Goal: Task Accomplishment & Management: Use online tool/utility

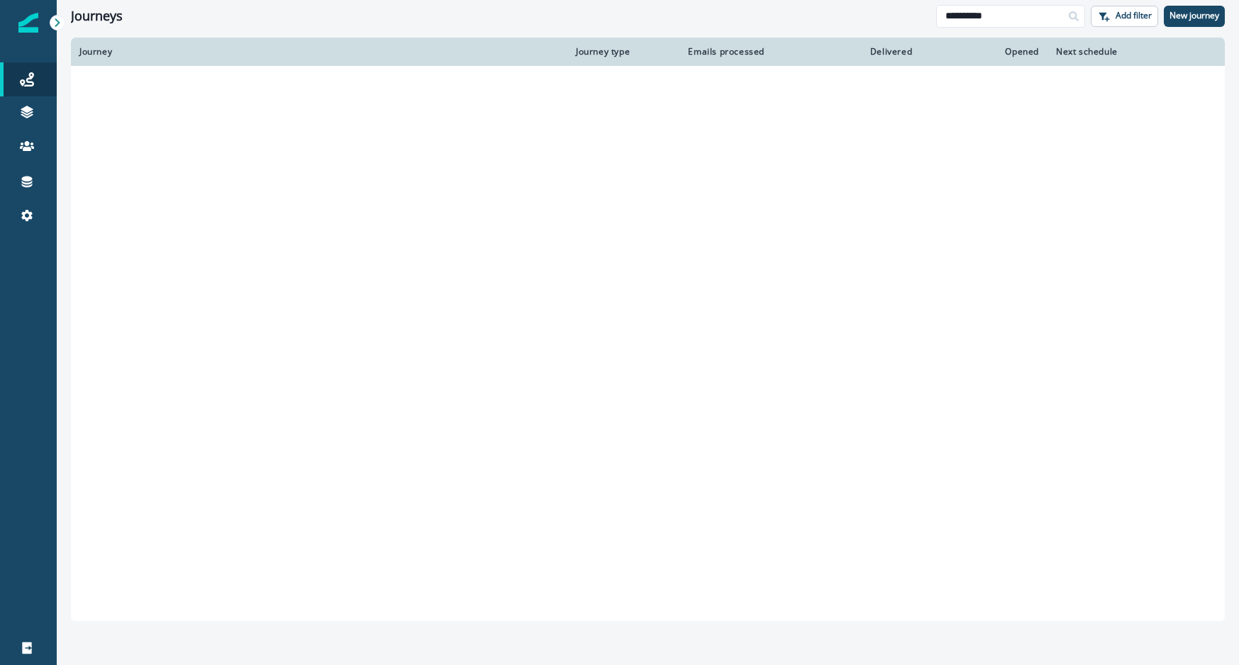
type input "**********"
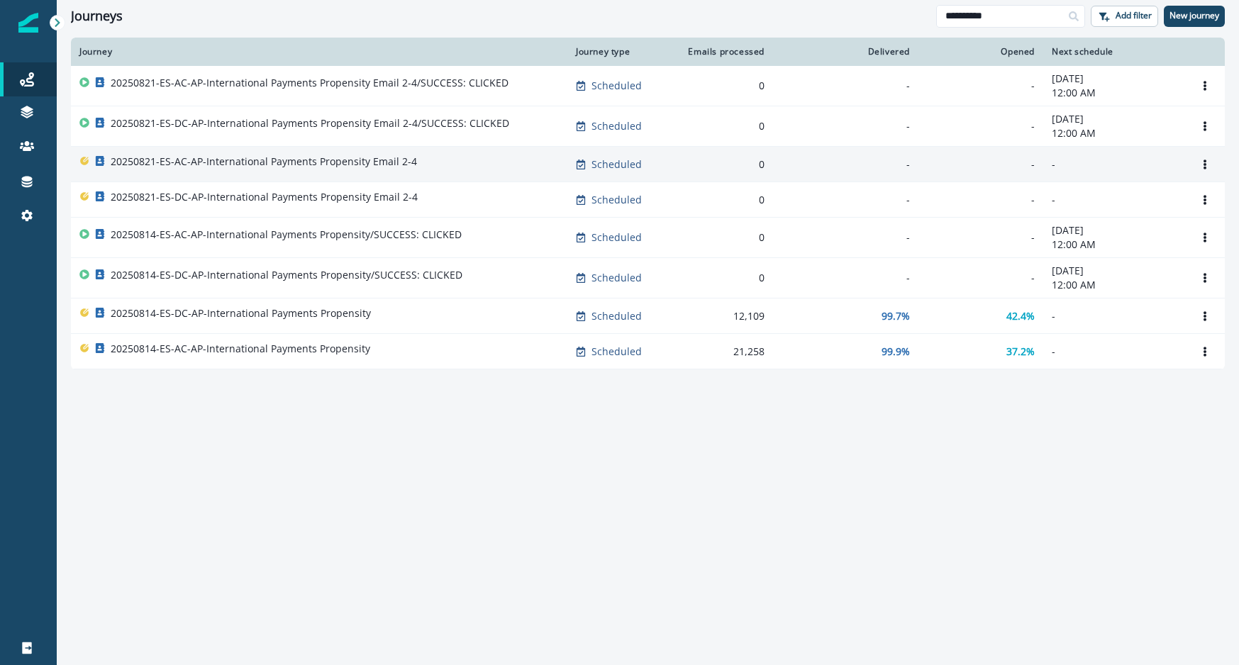
click at [408, 156] on p "20250821-ES-AC-AP-International Payments Propensity Email 2-4" at bounding box center [264, 162] width 306 height 14
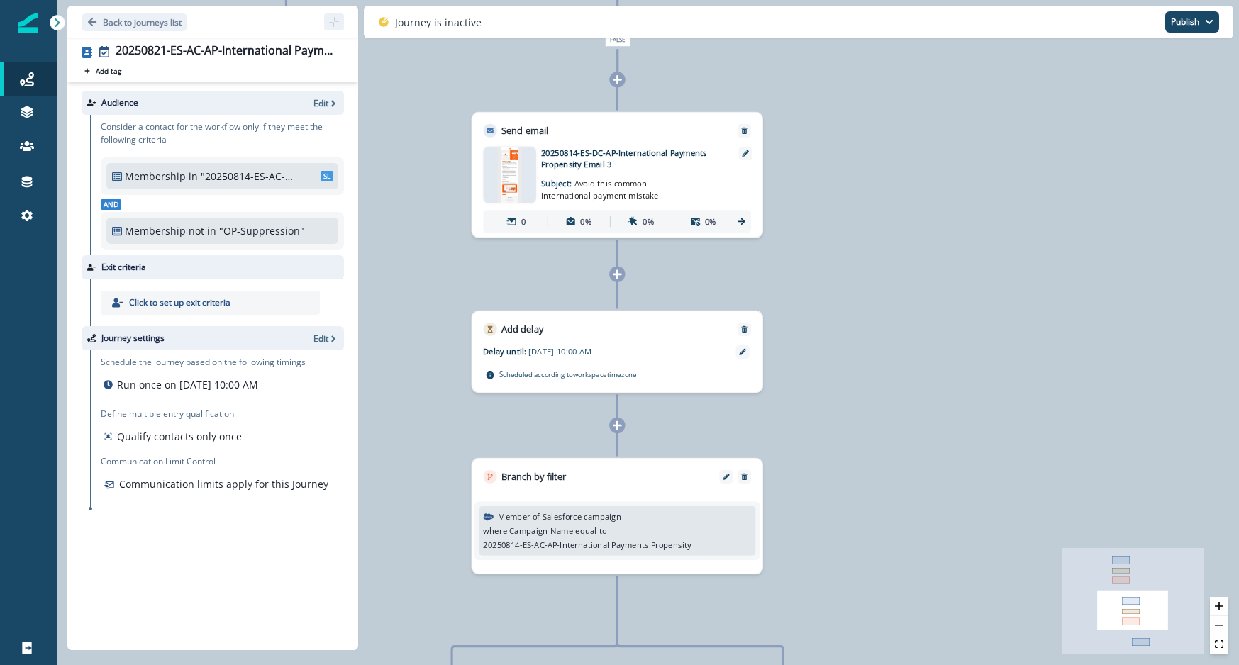
click at [513, 175] on img at bounding box center [510, 175] width 24 height 57
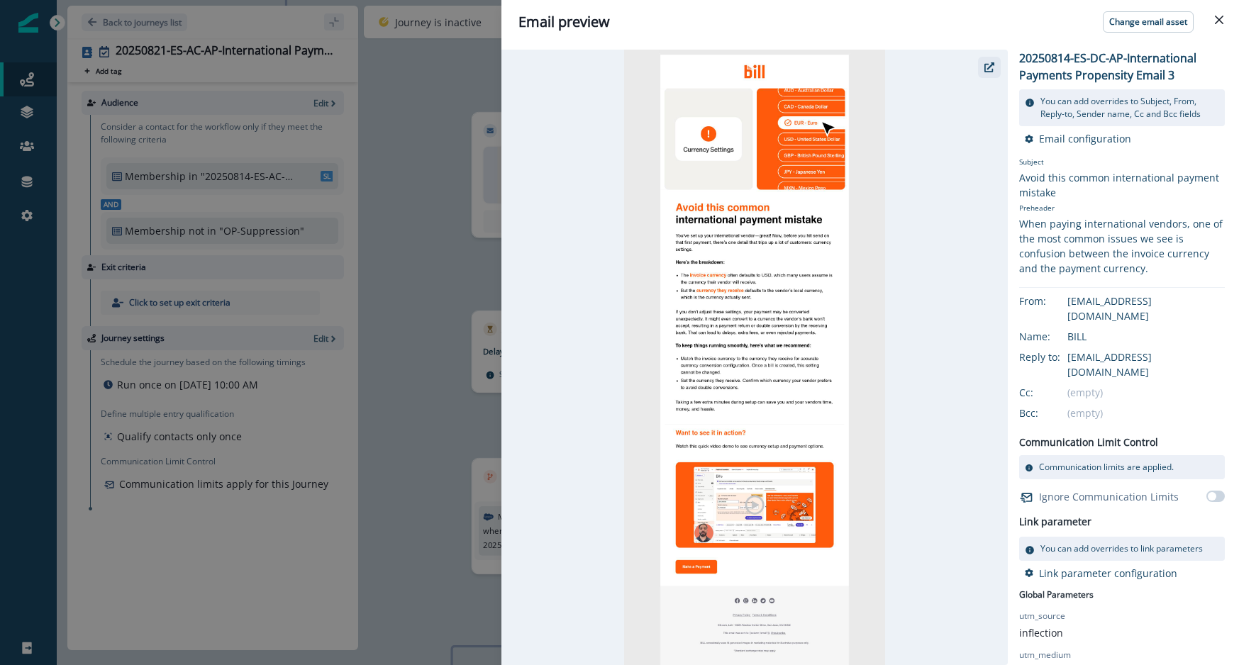
click at [986, 69] on icon "button" at bounding box center [989, 67] width 10 height 10
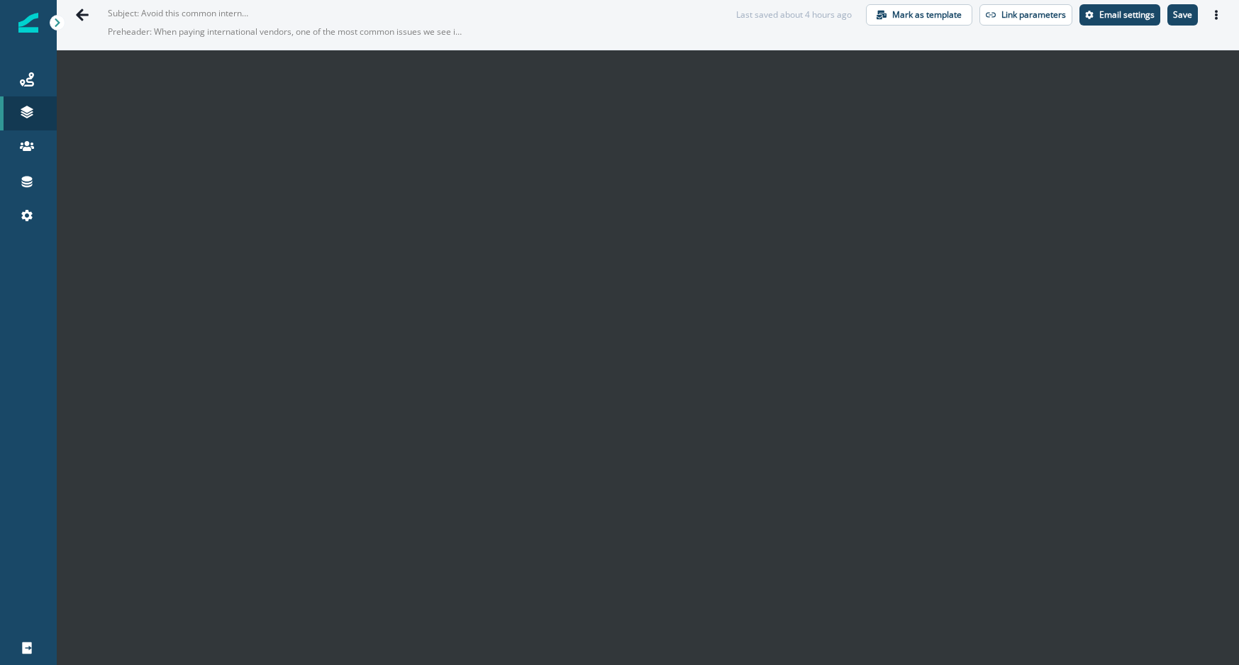
scroll to position [21, 0]
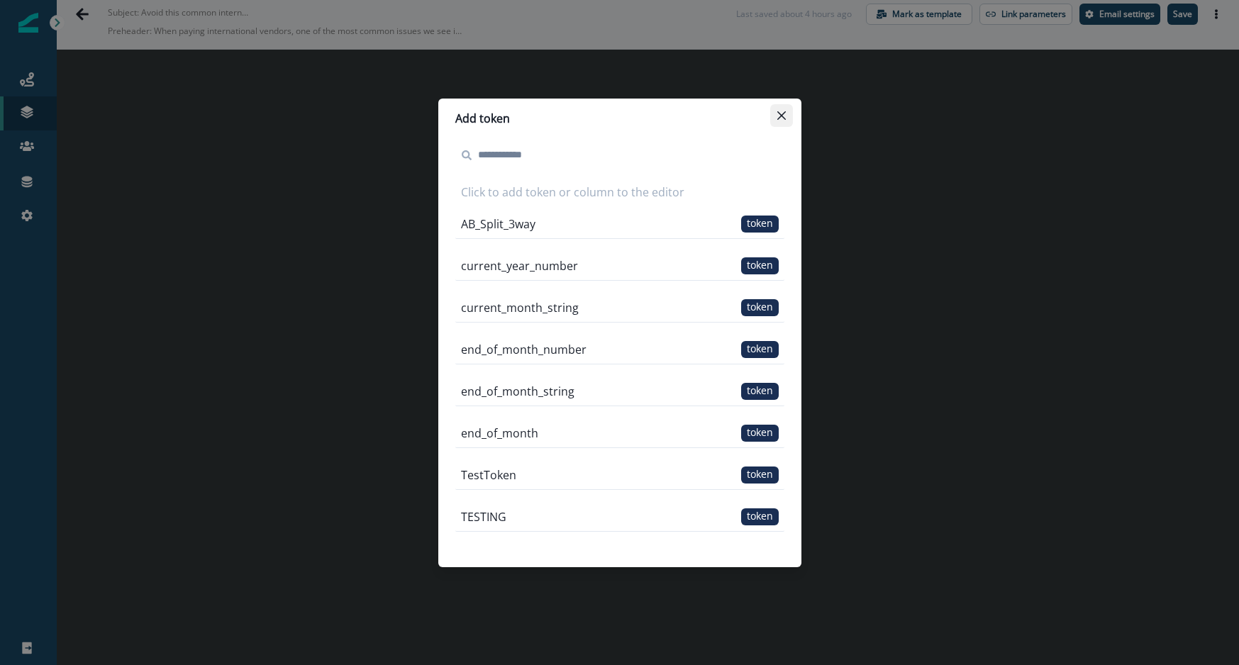
click at [783, 117] on icon "Close" at bounding box center [780, 115] width 9 height 9
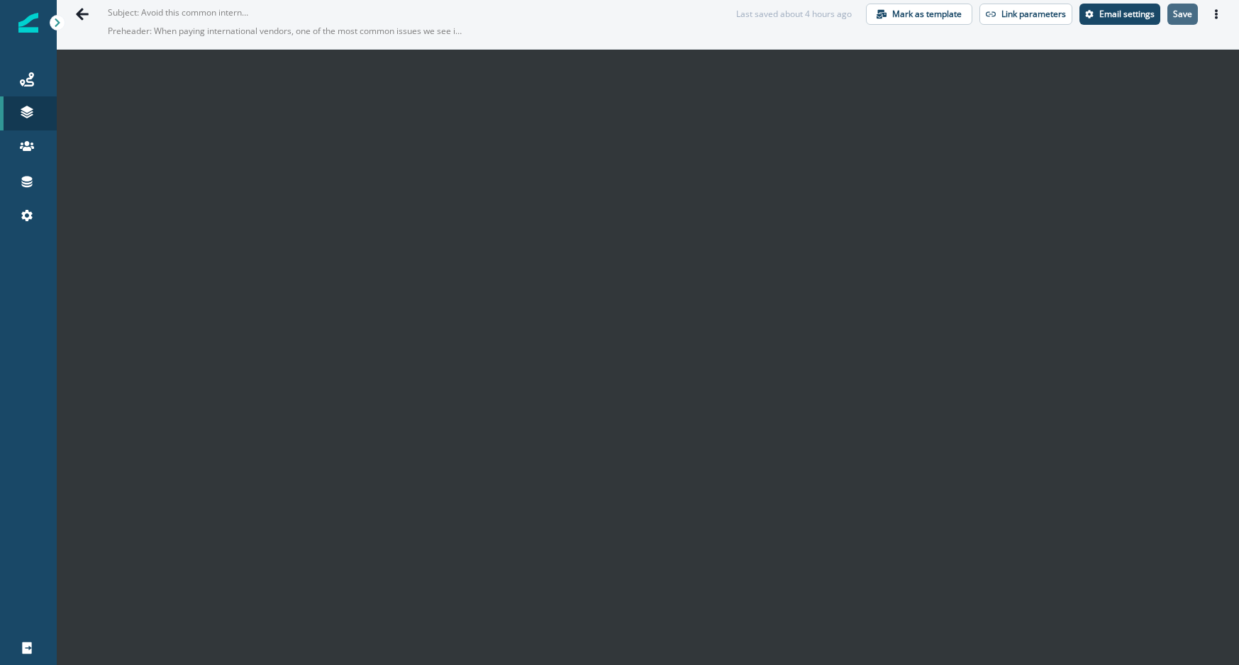
click at [1178, 17] on p "Save" at bounding box center [1182, 14] width 19 height 10
